Goal: Task Accomplishment & Management: Manage account settings

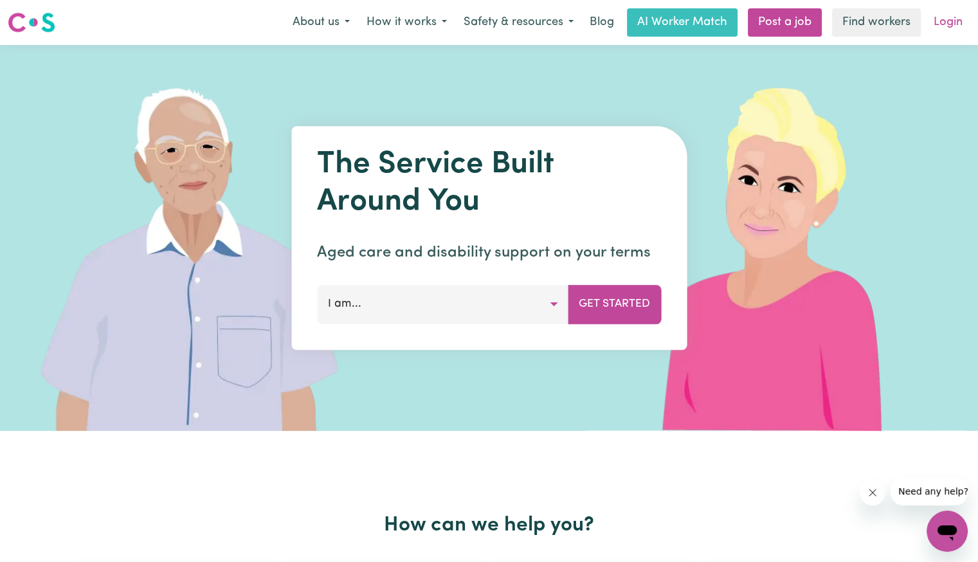
click at [937, 30] on link "Login" at bounding box center [948, 22] width 44 height 28
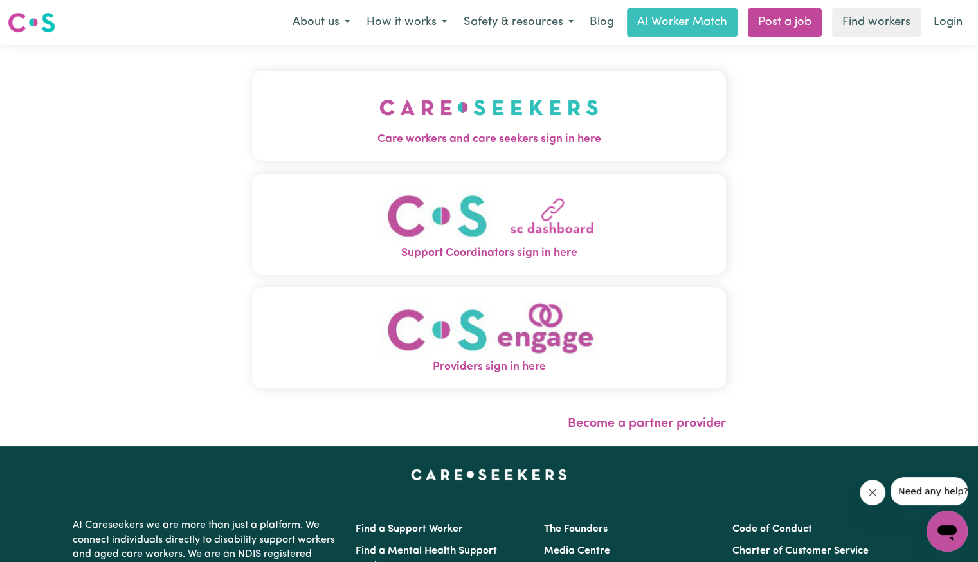
click at [438, 129] on img "Care workers and care seekers sign in here" at bounding box center [488, 108] width 219 height 48
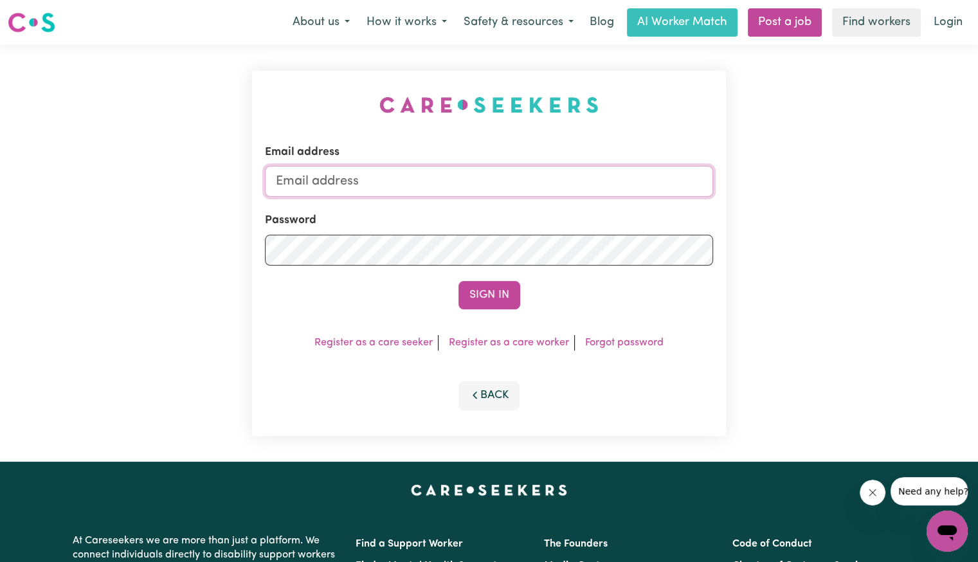
click at [476, 176] on input "Email address" at bounding box center [489, 181] width 448 height 31
drag, startPoint x: 345, startPoint y: 178, endPoint x: 757, endPoint y: 223, distance: 413.9
click at [753, 246] on div "Email address [EMAIL_ADDRESS][DOMAIN_NAME] Password Sign In Register as a care …" at bounding box center [489, 253] width 978 height 417
drag, startPoint x: 362, startPoint y: 185, endPoint x: 780, endPoint y: 185, distance: 417.9
click at [780, 185] on div "Email address [EMAIL_ADDRESS][DOMAIN_NAME] Password Sign In Register as a care …" at bounding box center [489, 253] width 978 height 417
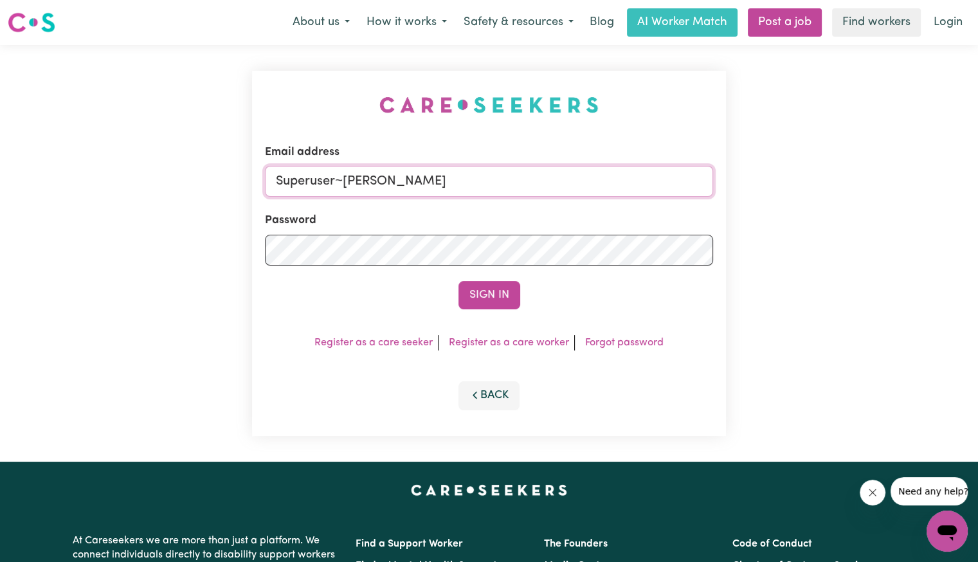
type input "[EMAIL_ADDRESS][DOMAIN_NAME]"
click at [458, 281] on button "Sign In" at bounding box center [489, 295] width 62 height 28
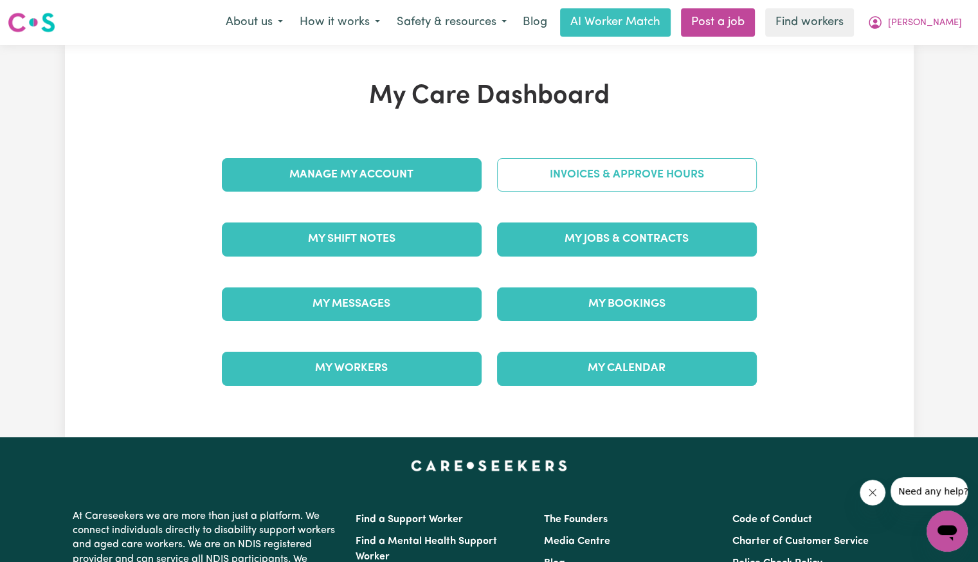
click at [631, 167] on link "Invoices & Approve Hours" at bounding box center [627, 174] width 260 height 33
